Goal: Transaction & Acquisition: Obtain resource

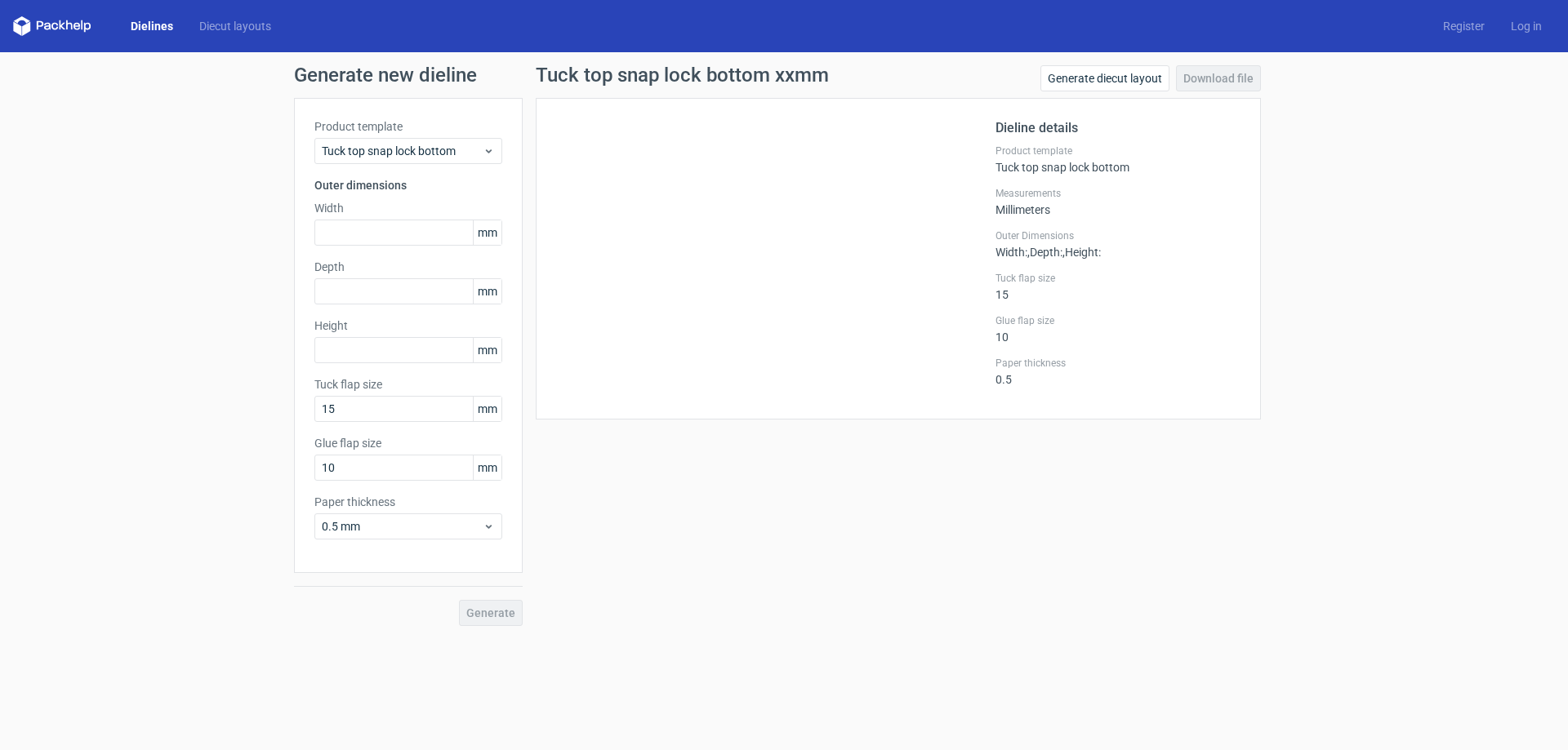
click at [153, 15] on div "Dielines Diecut layouts Register Log in" at bounding box center [784, 26] width 1568 height 52
click at [153, 24] on link "Dielines" at bounding box center [151, 26] width 68 height 16
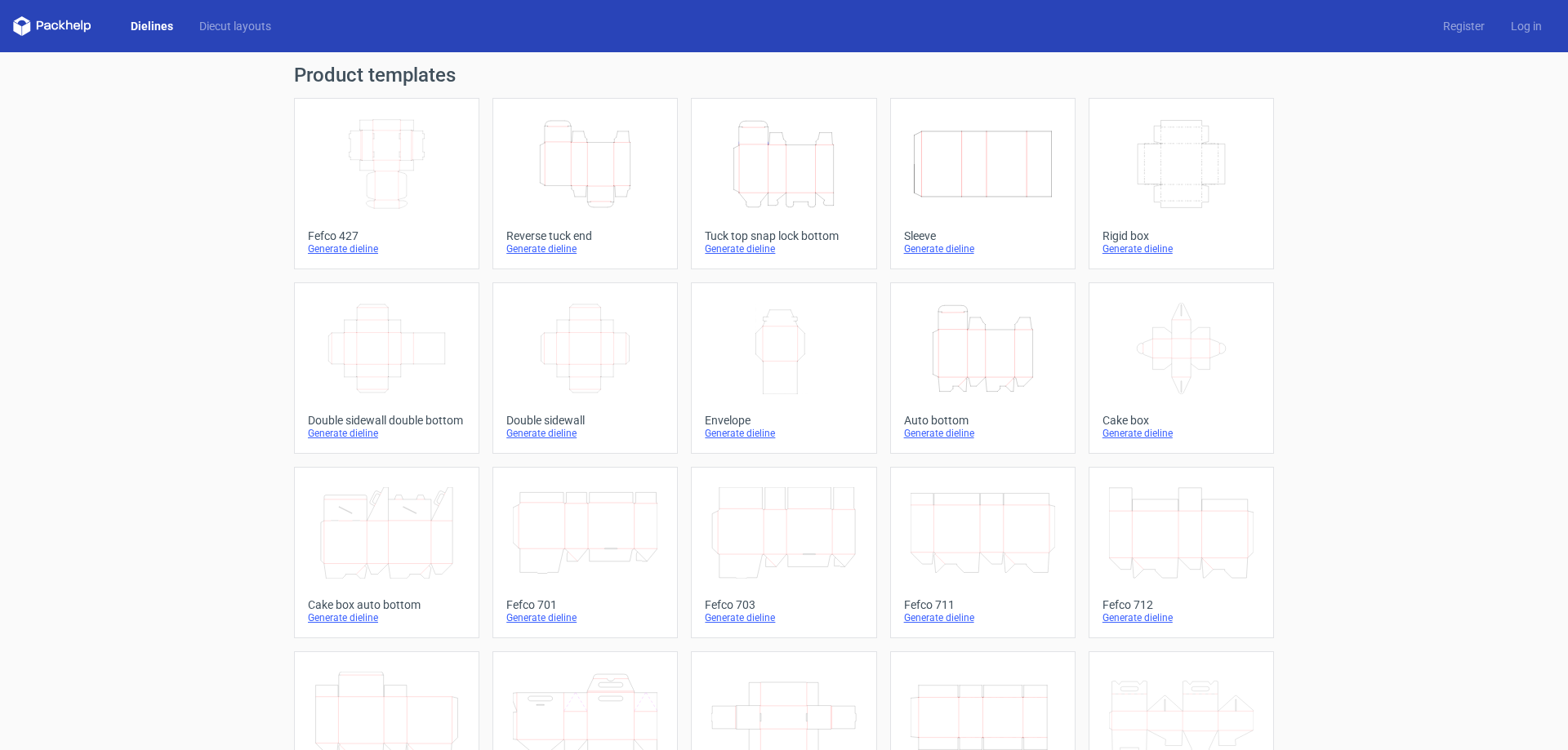
click at [787, 231] on div "Tuck top snap lock bottom" at bounding box center [784, 235] width 157 height 13
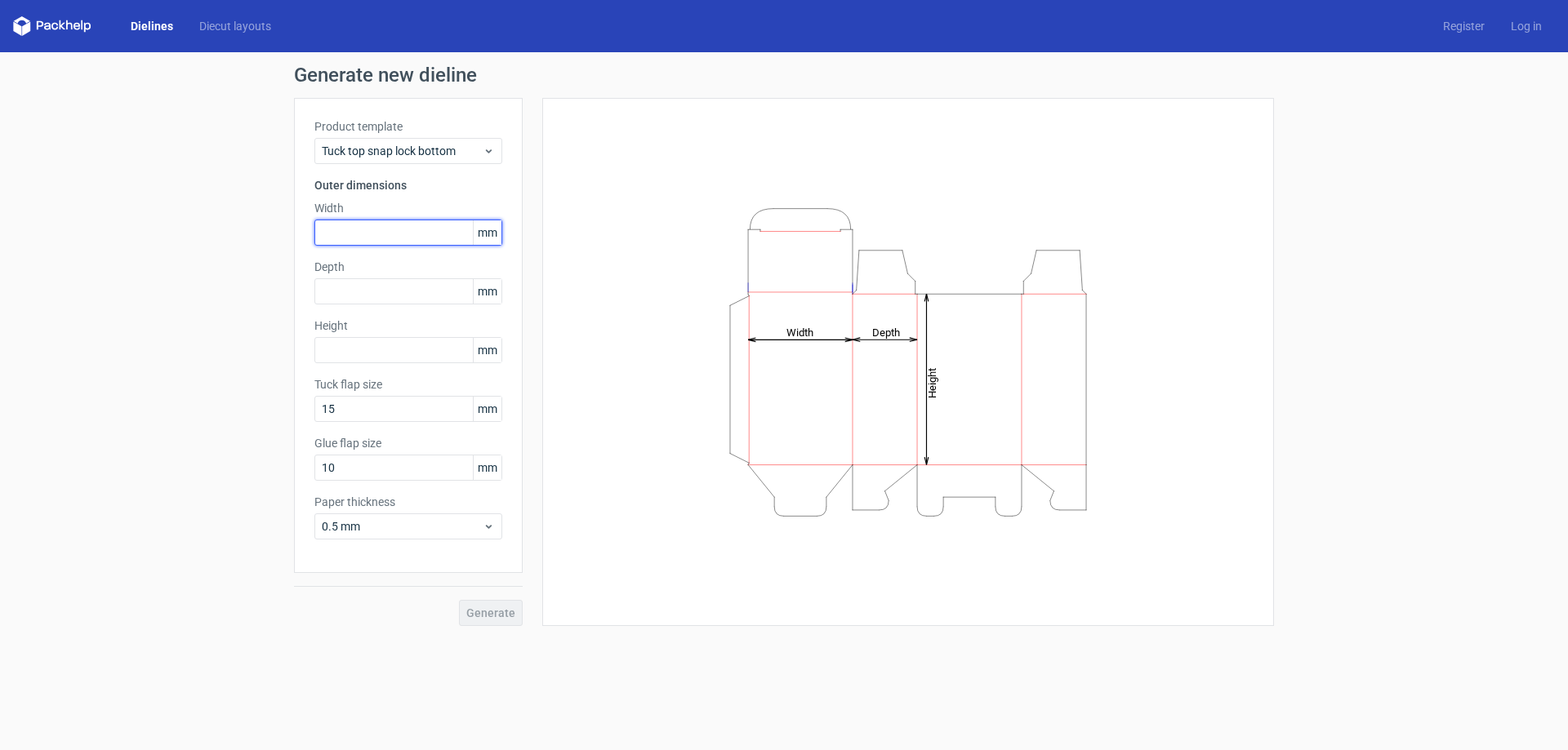
click at [423, 226] on input "text" at bounding box center [408, 233] width 188 height 26
type input "89"
click at [434, 281] on input "text" at bounding box center [408, 292] width 188 height 26
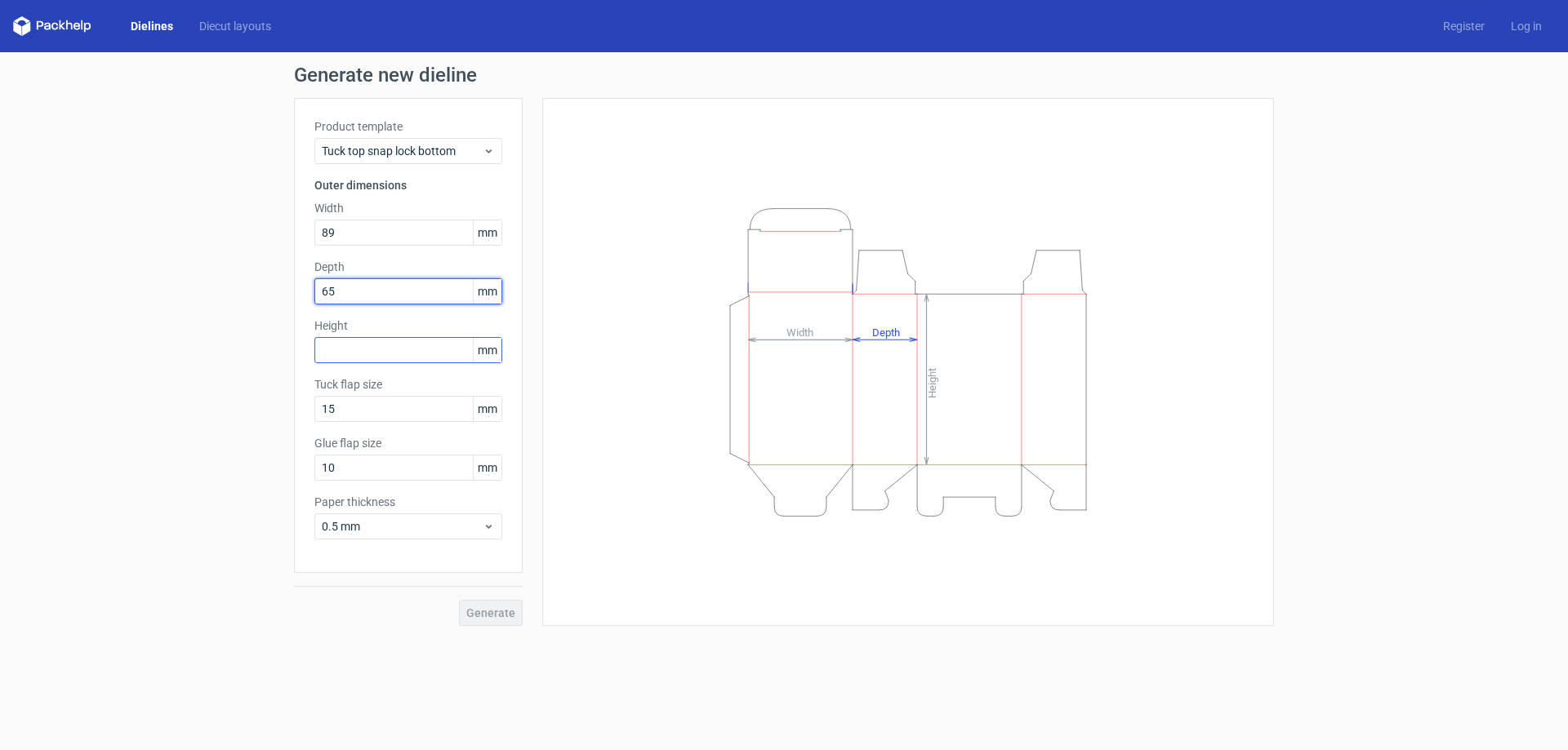
type input "65"
click at [416, 343] on input "text" at bounding box center [408, 350] width 188 height 26
type input "90"
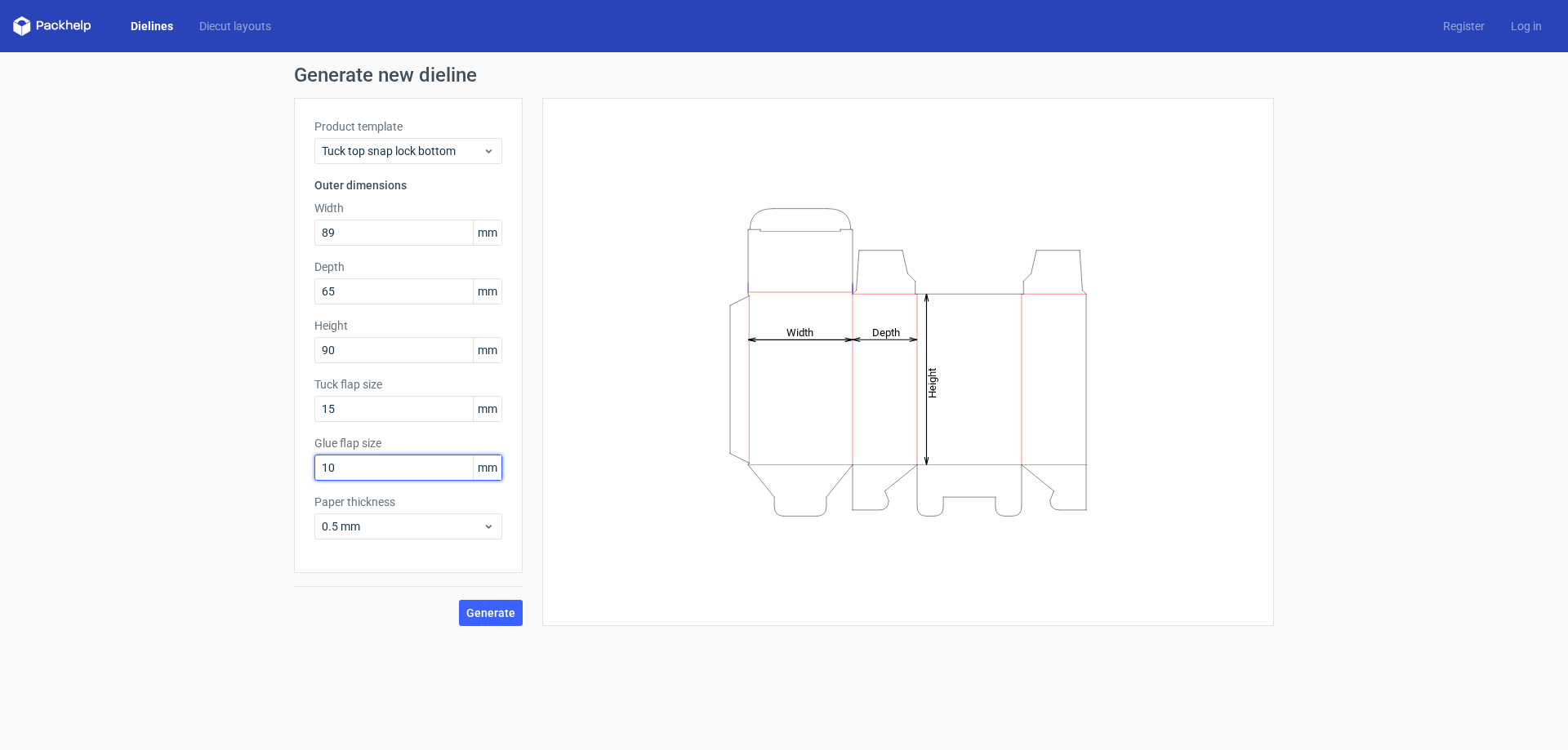
drag, startPoint x: 421, startPoint y: 463, endPoint x: 279, endPoint y: 465, distance: 142.0
click at [279, 465] on div "Generate new dieline Product template Tuck top snap lock bottom Outer dimension…" at bounding box center [784, 345] width 1568 height 587
type input "15"
click at [437, 527] on span "0.5 mm" at bounding box center [402, 526] width 161 height 16
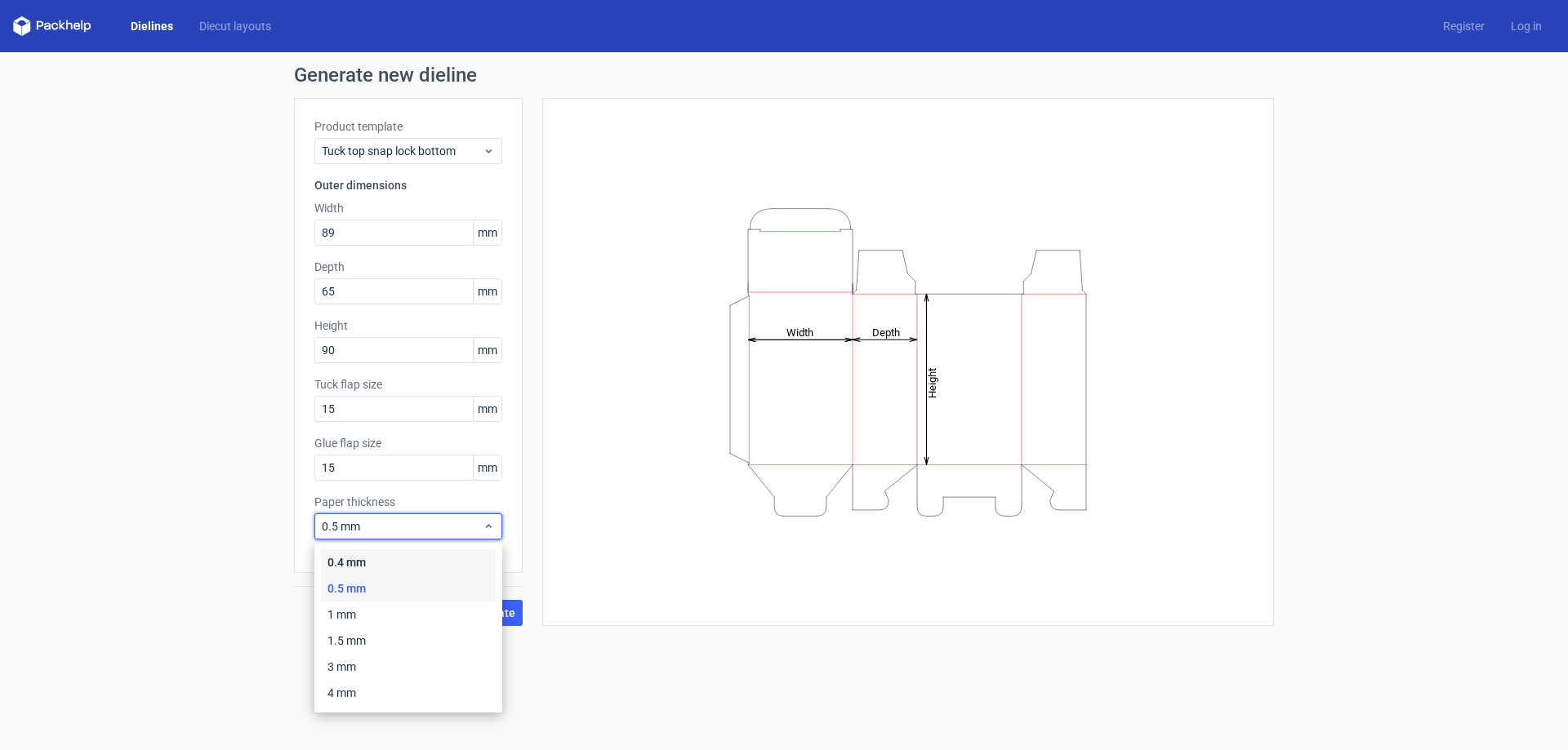
click at [412, 555] on div "0.4 mm" at bounding box center [408, 562] width 175 height 26
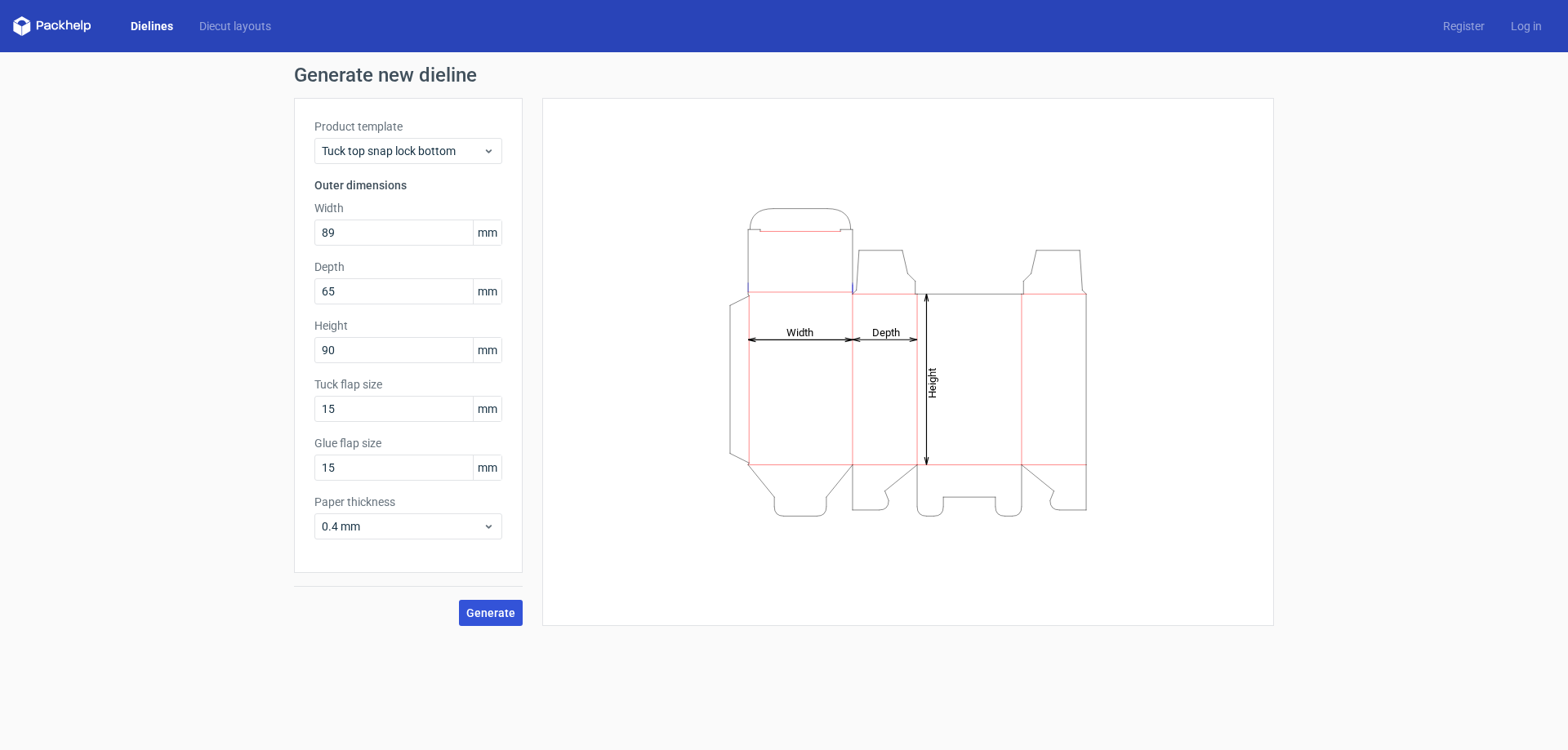
click at [488, 613] on span "Generate" at bounding box center [491, 612] width 49 height 11
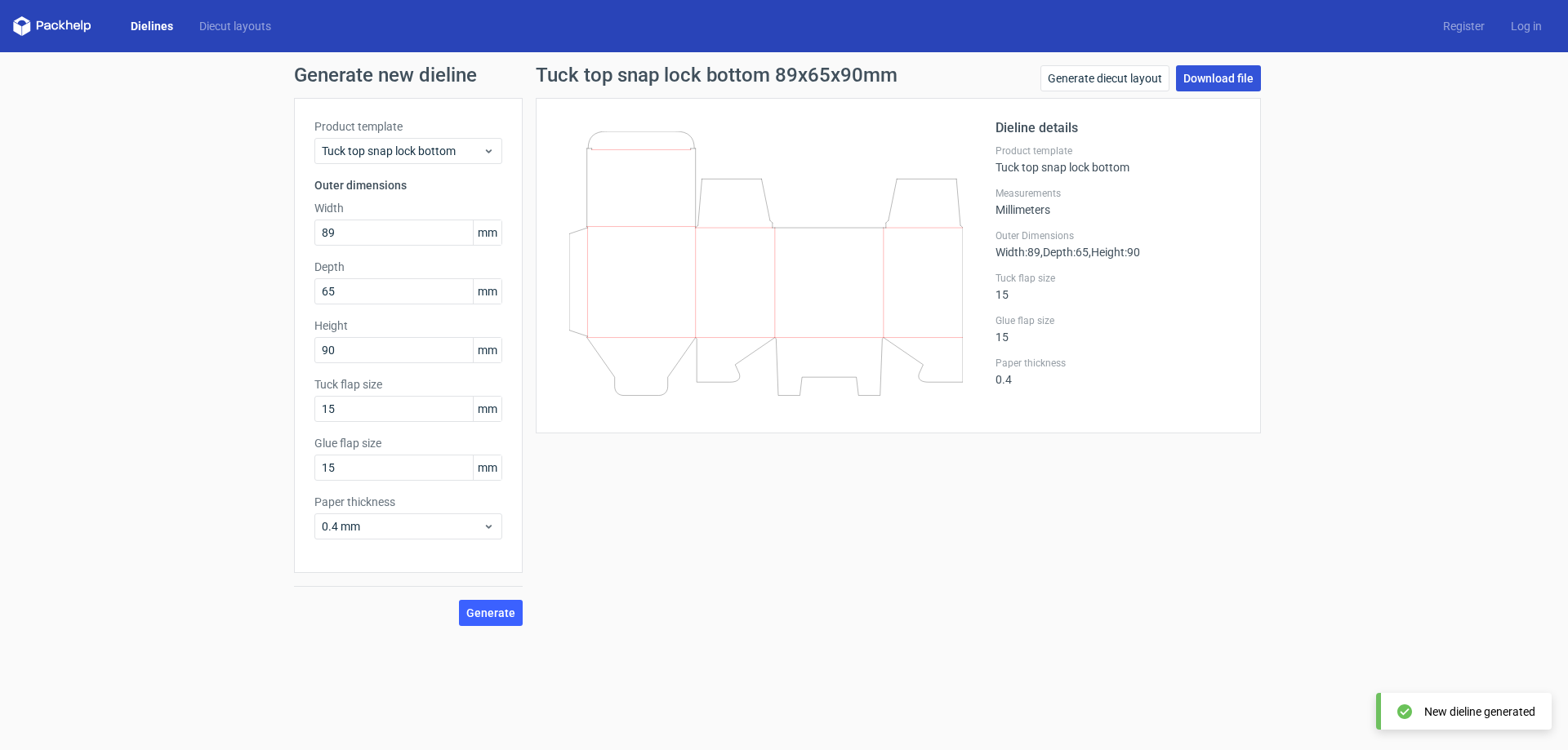
click at [1225, 85] on link "Download file" at bounding box center [1218, 79] width 85 height 26
